Goal: Task Accomplishment & Management: Use online tool/utility

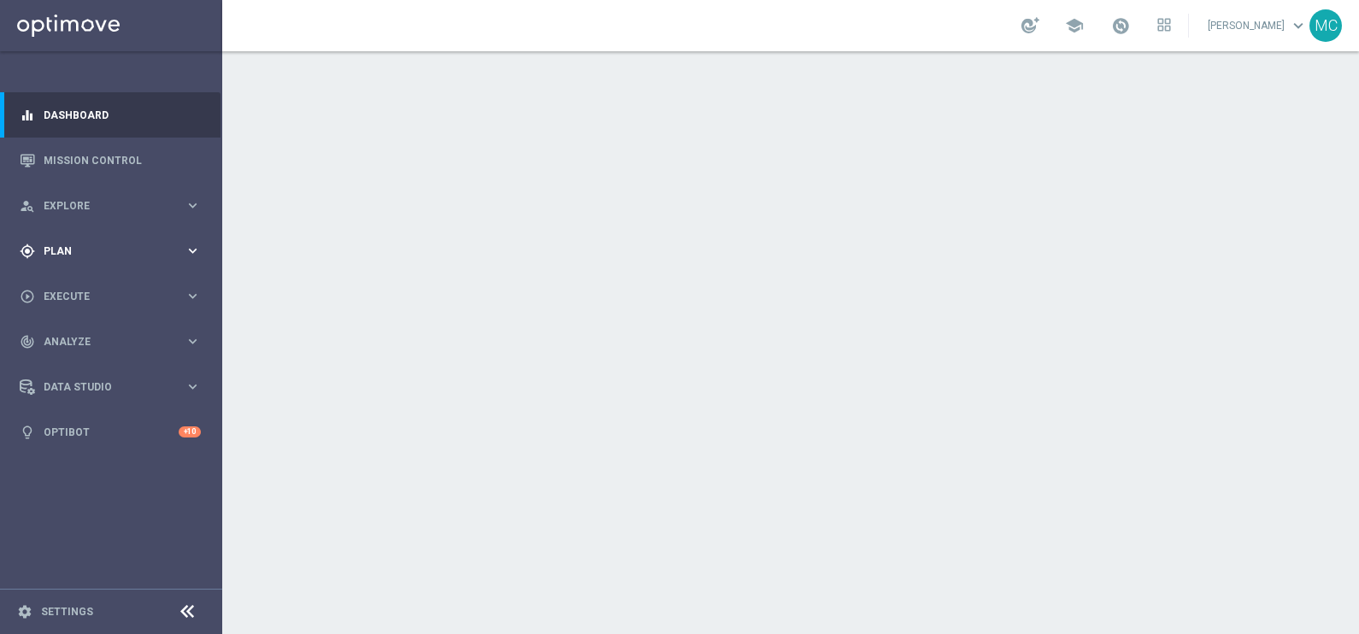
click at [190, 248] on icon "keyboard_arrow_right" at bounding box center [193, 251] width 16 height 16
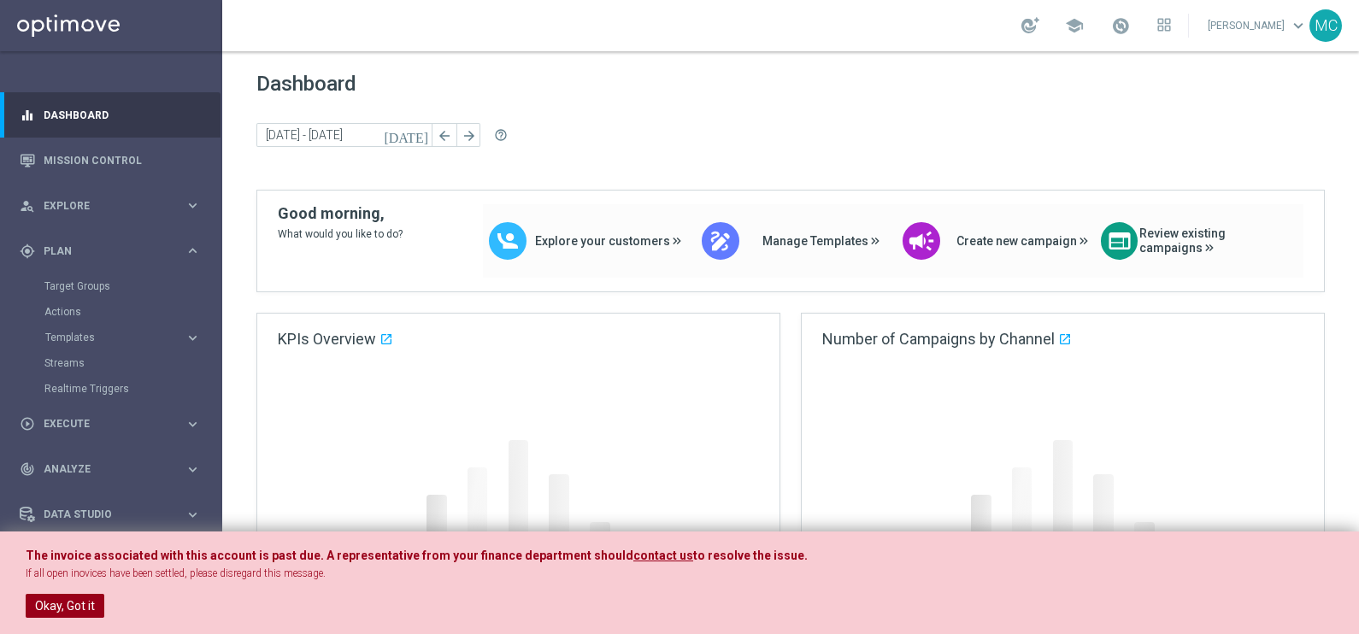
click at [46, 611] on button "Okay, Got it" at bounding box center [65, 606] width 79 height 24
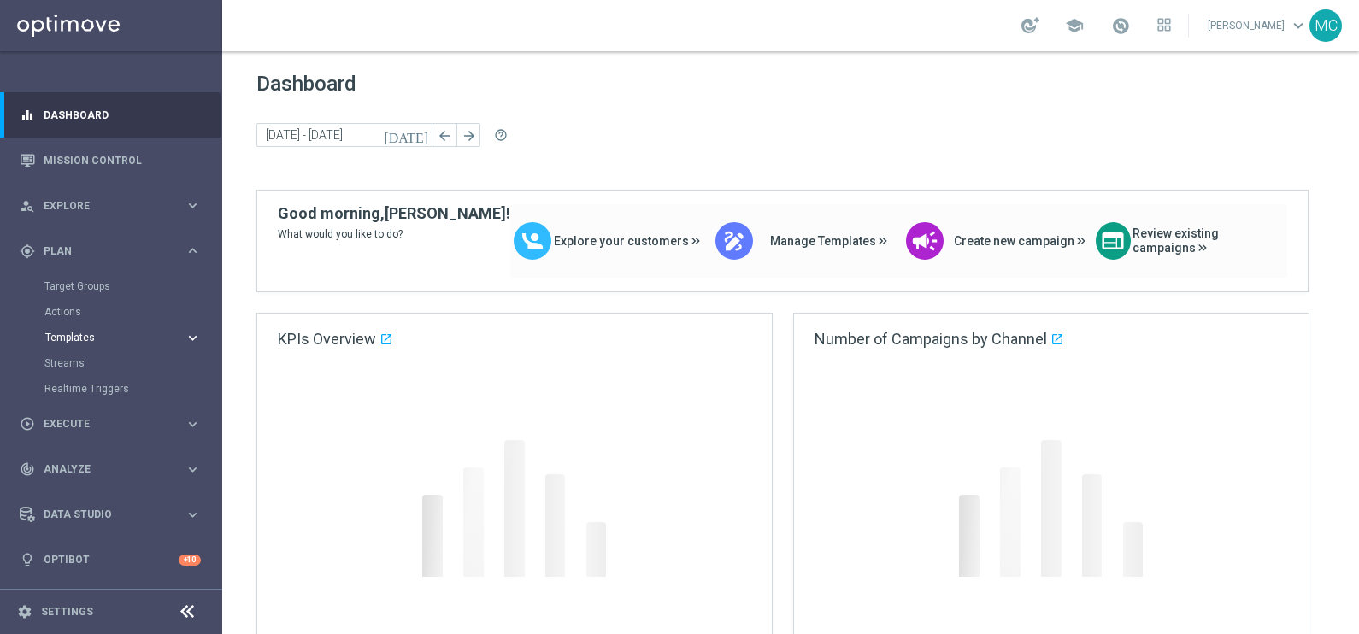
click at [190, 332] on icon "keyboard_arrow_right" at bounding box center [193, 338] width 16 height 16
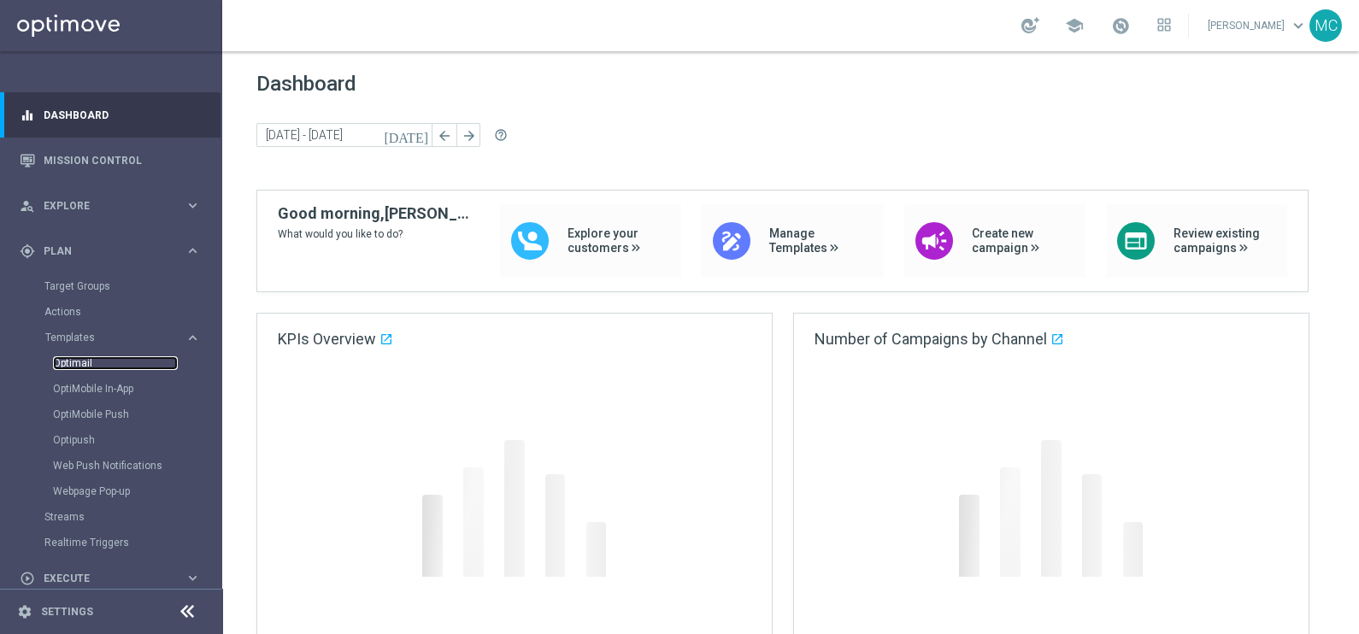
click at [65, 366] on link "Optimail" at bounding box center [115, 363] width 125 height 14
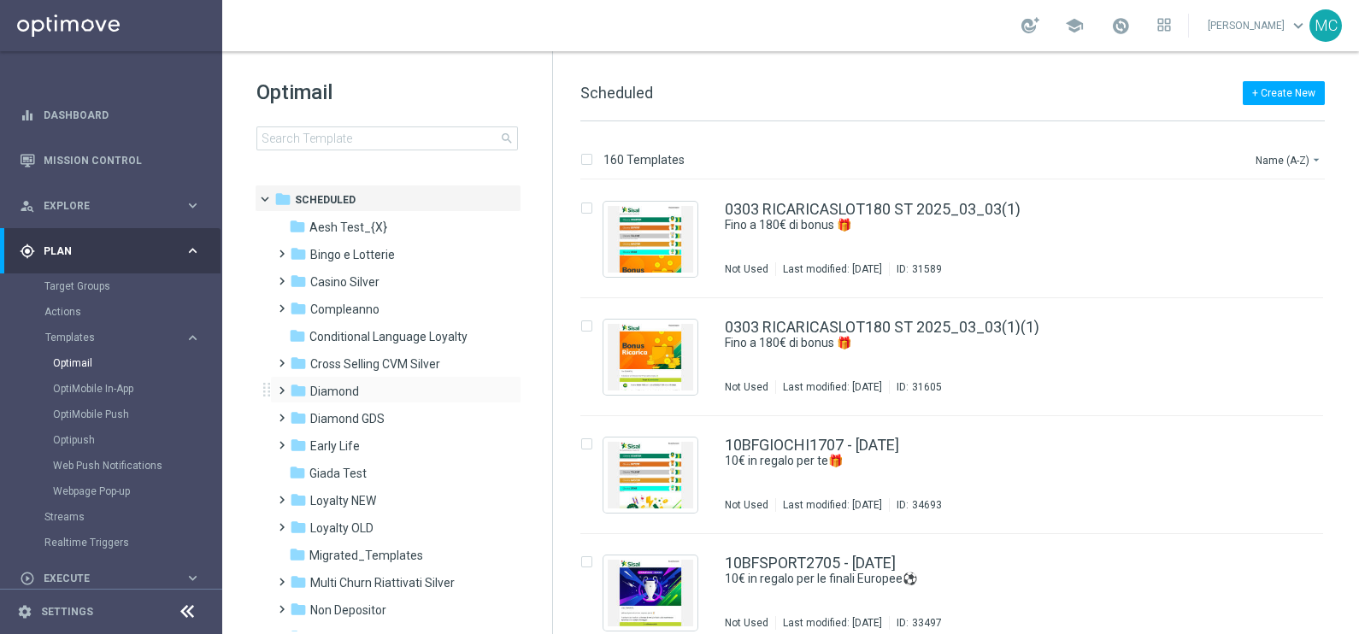
click at [280, 386] on span at bounding box center [278, 382] width 8 height 7
click at [299, 441] on span at bounding box center [295, 437] width 8 height 7
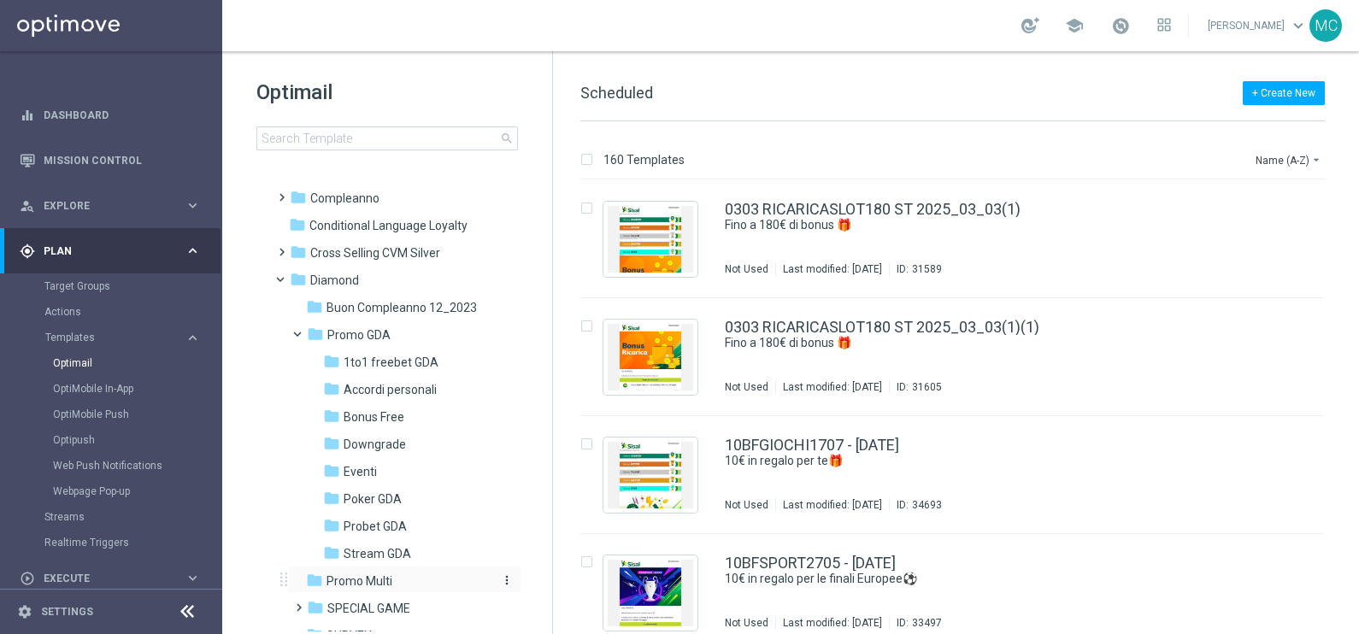
scroll to position [213, 0]
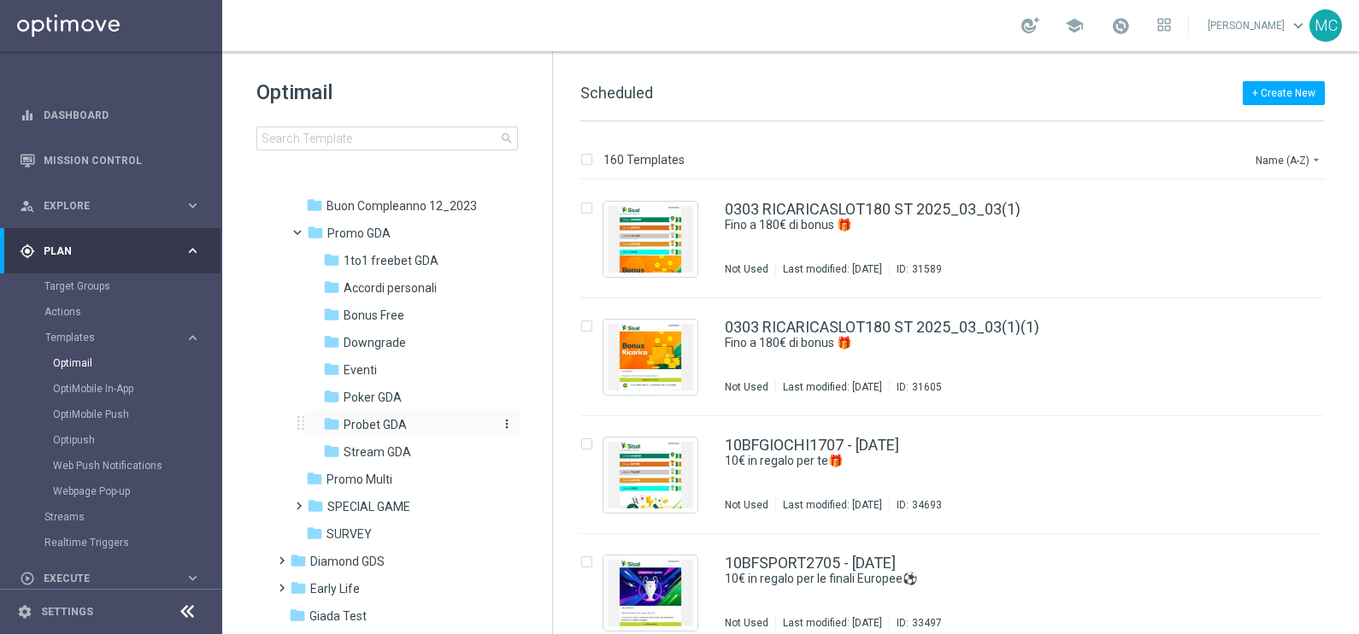
click at [367, 421] on span "Probet GDA" at bounding box center [374, 424] width 63 height 15
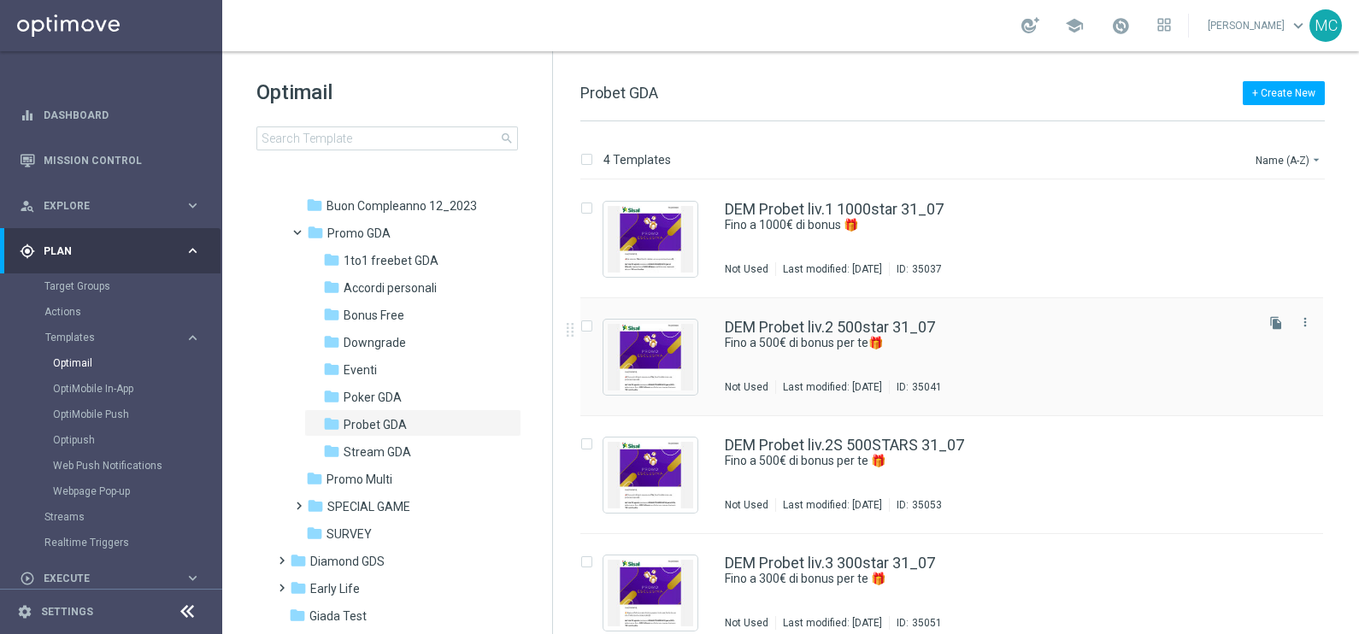
scroll to position [17, 0]
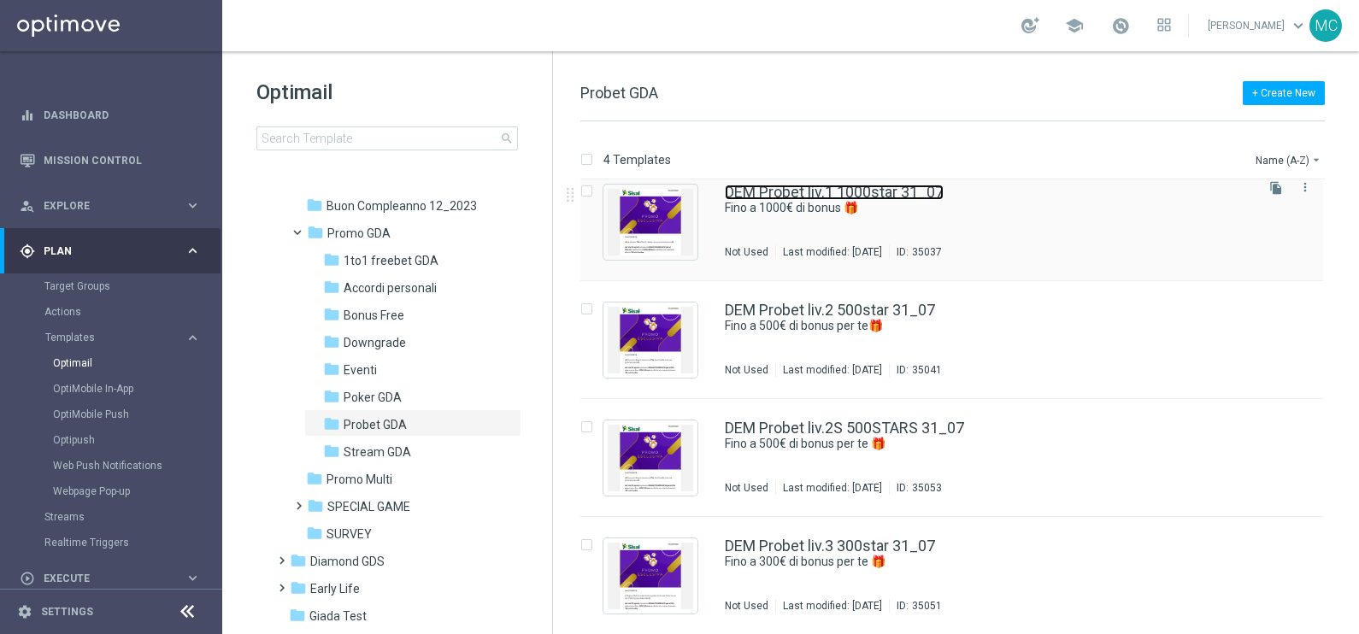
click at [890, 193] on link "DEM Probet liv.1 1000star 31_07" at bounding box center [834, 192] width 219 height 15
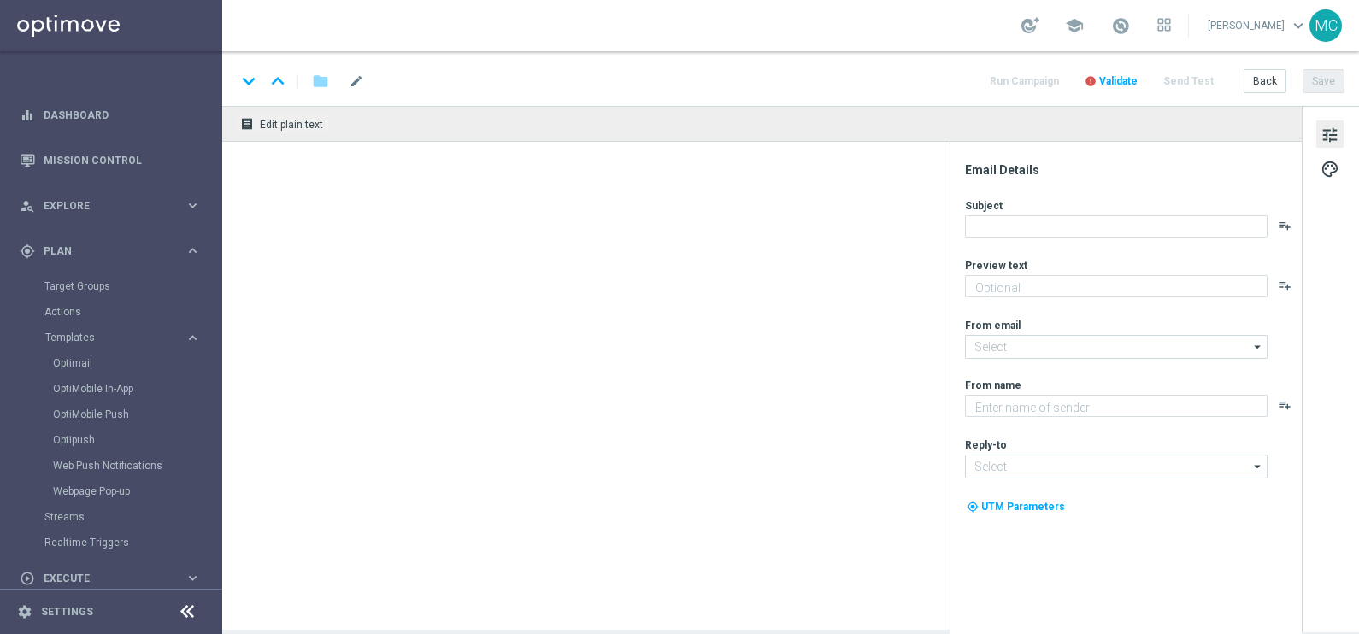
type textarea "Super promo per te"
type input "[EMAIL_ADDRESS][DOMAIN_NAME]"
type textarea "Sisal"
type input "[EMAIL_ADDRESS][DOMAIN_NAME]"
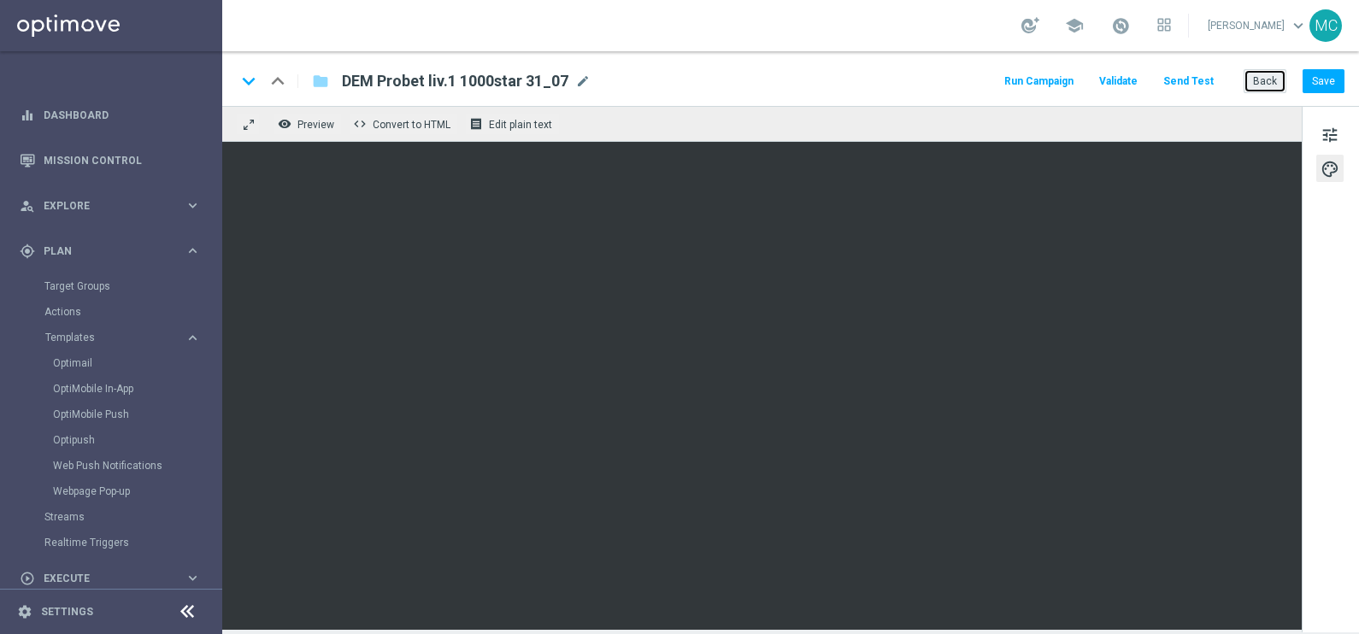
click at [1260, 84] on button "Back" at bounding box center [1264, 81] width 43 height 24
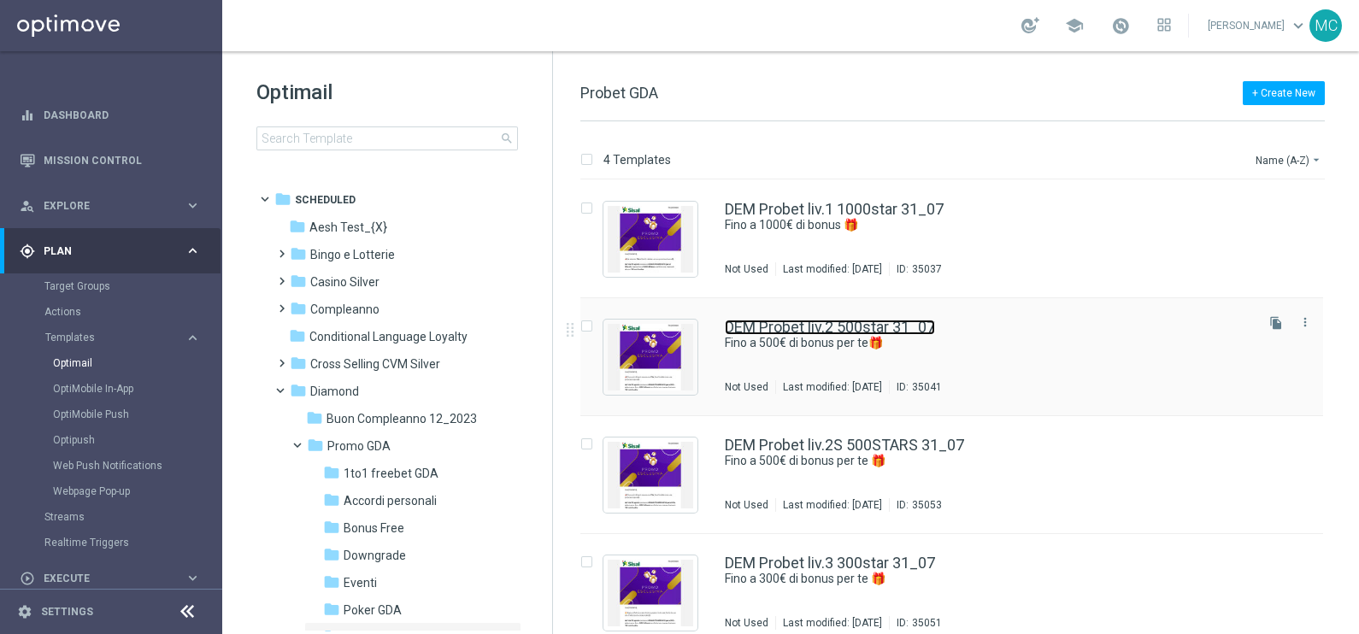
click at [866, 320] on link "DEM Probet liv.2 500star 31_07" at bounding box center [830, 327] width 210 height 15
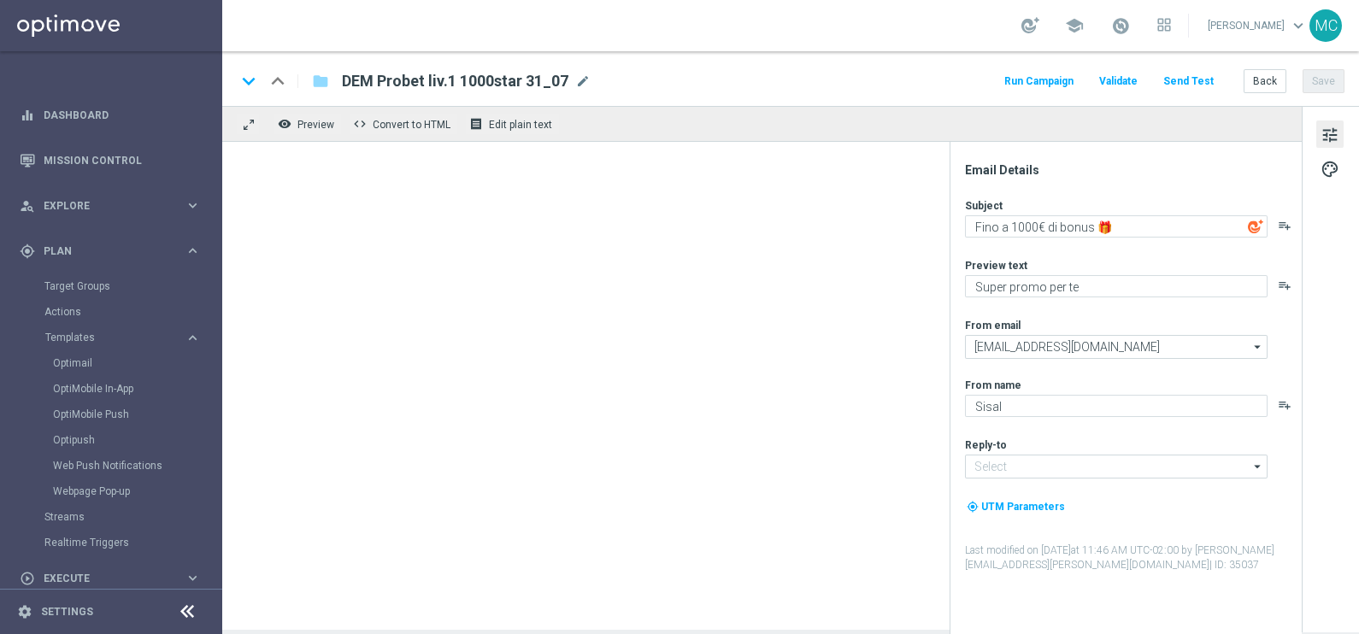
type input "[EMAIL_ADDRESS][DOMAIN_NAME]"
type textarea "Fino a 500€ di bonus per te🎁"
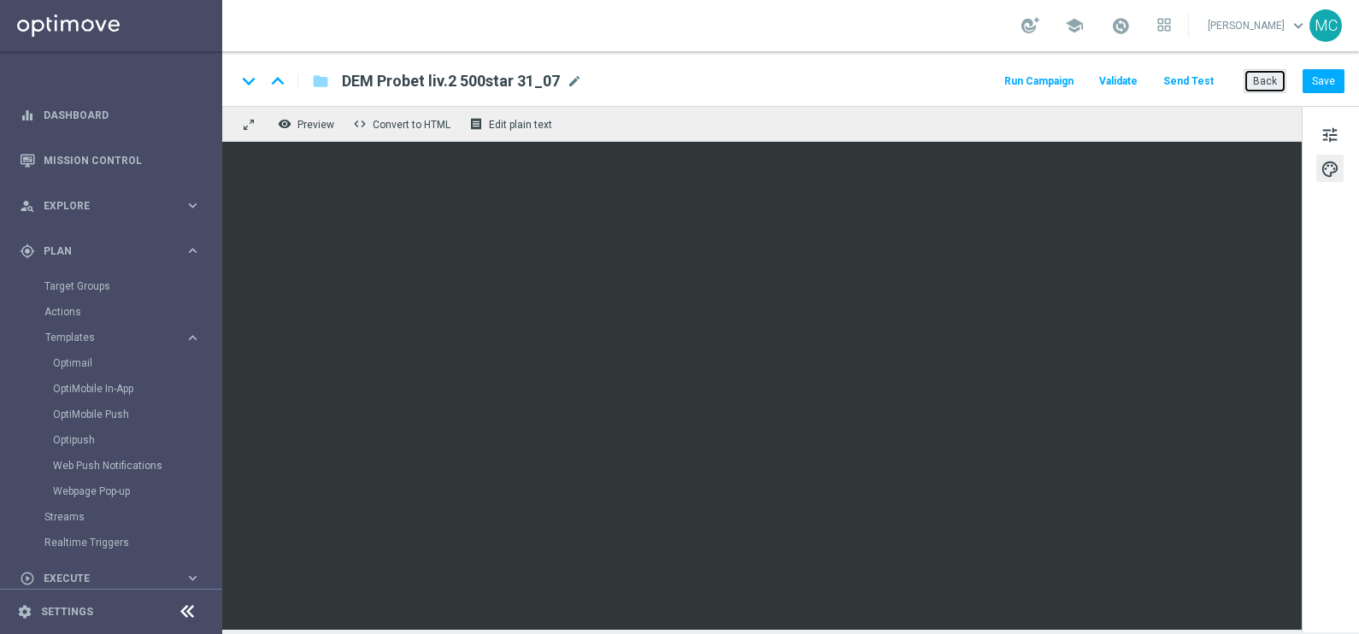
click at [1255, 81] on button "Back" at bounding box center [1264, 81] width 43 height 24
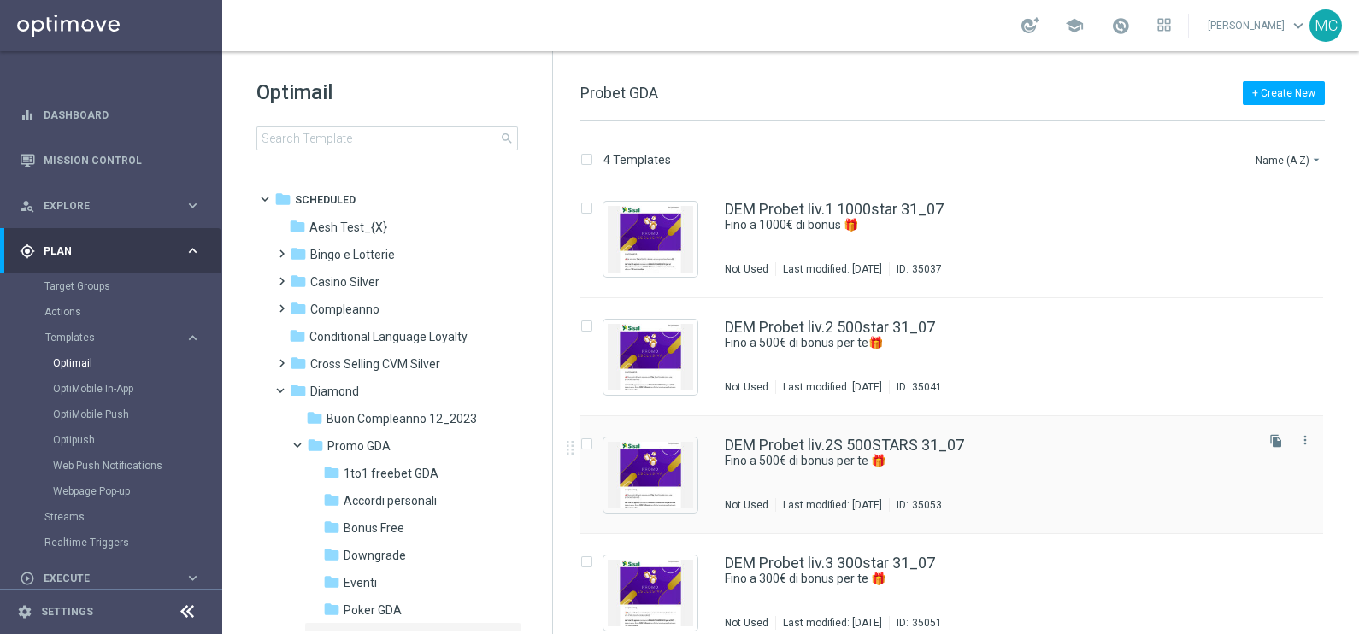
scroll to position [17, 0]
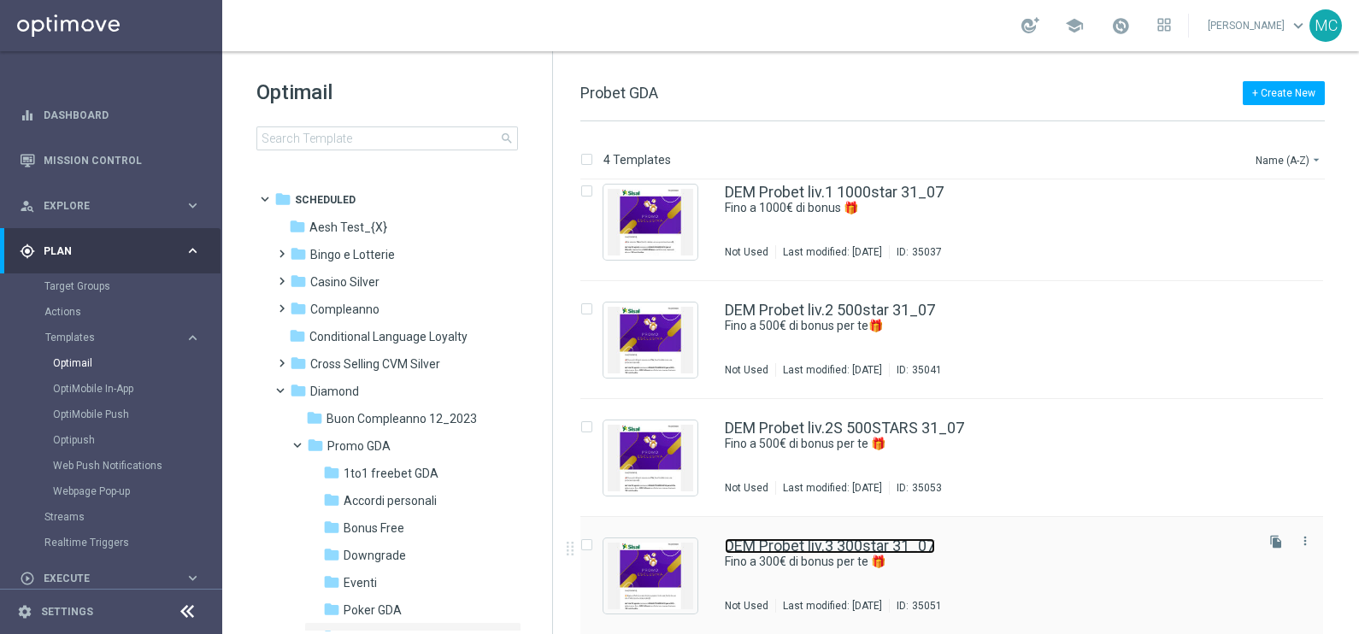
click at [878, 538] on link "DEM Probet liv.3 300star 31_07" at bounding box center [830, 545] width 210 height 15
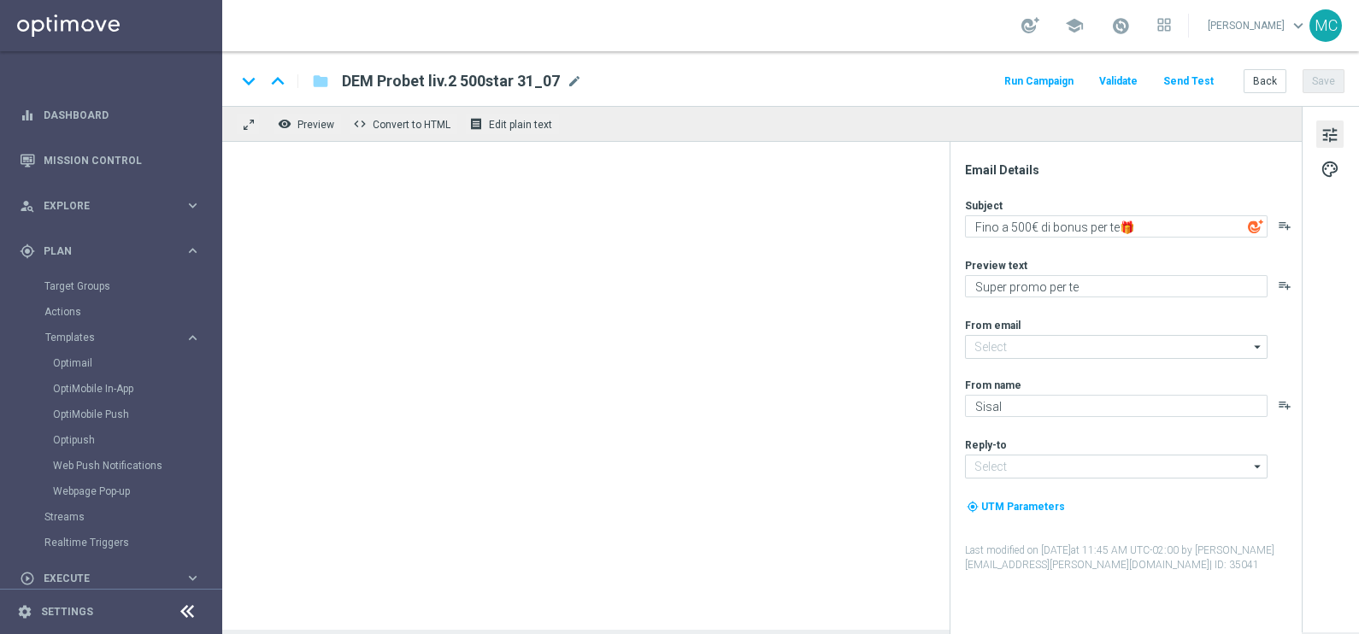
type textarea "Fino a 300€ di bonus per te 🎁"
type input "[EMAIL_ADDRESS][DOMAIN_NAME]"
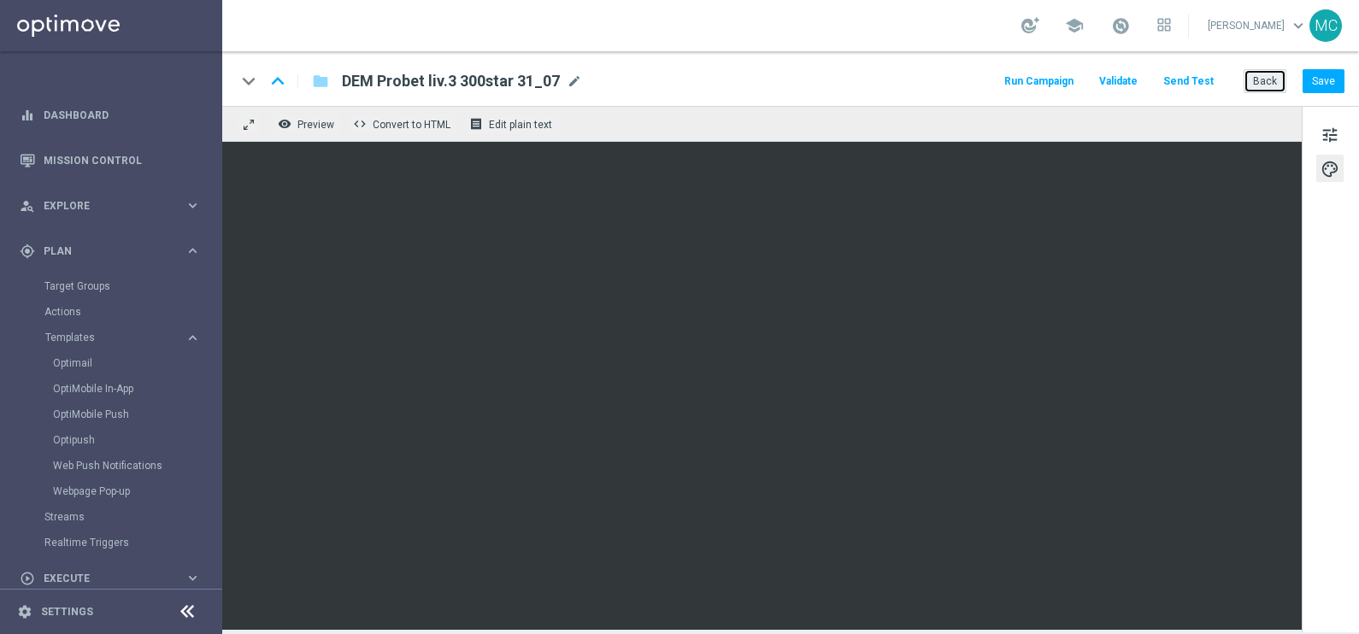
click at [1259, 81] on button "Back" at bounding box center [1264, 81] width 43 height 24
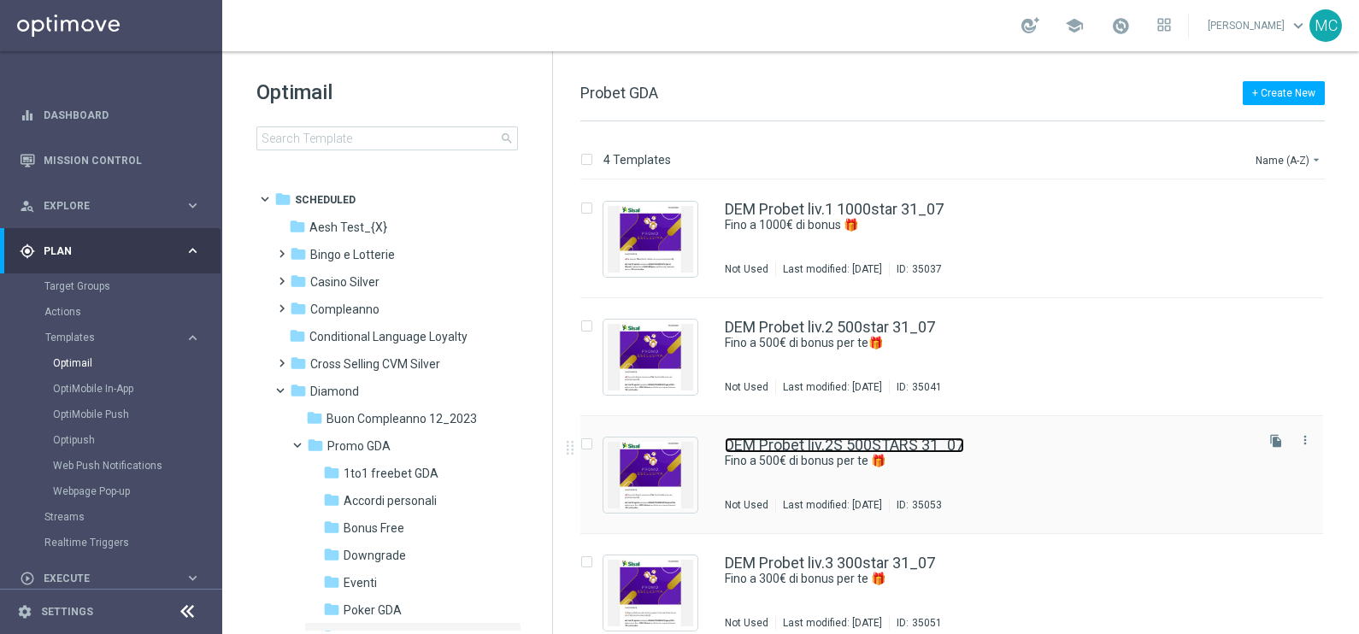
click at [872, 443] on link "DEM Probet liv.2S 500STARS 31_07" at bounding box center [844, 444] width 239 height 15
